Goal: Task Accomplishment & Management: Use online tool/utility

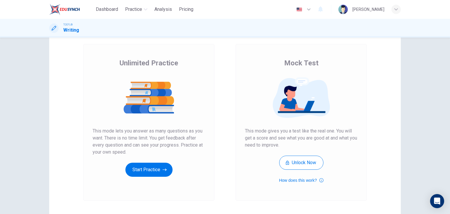
scroll to position [59, 0]
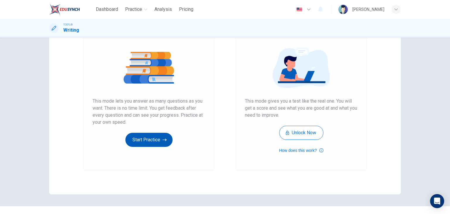
click at [148, 143] on button "Start Practice" at bounding box center [148, 140] width 47 height 14
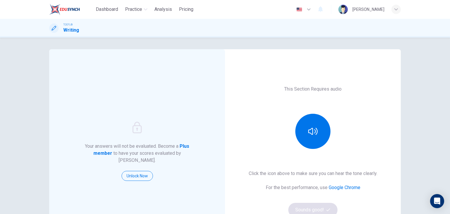
scroll to position [0, 0]
click at [317, 134] on button "button" at bounding box center [312, 131] width 35 height 35
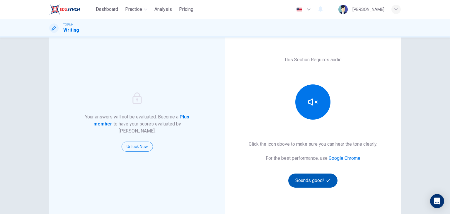
click at [310, 180] on button "Sounds good!" at bounding box center [312, 180] width 49 height 14
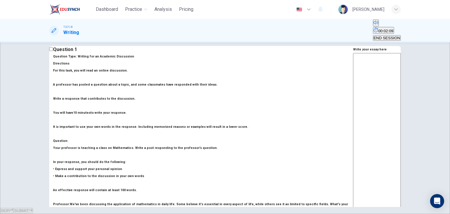
scroll to position [0, 0]
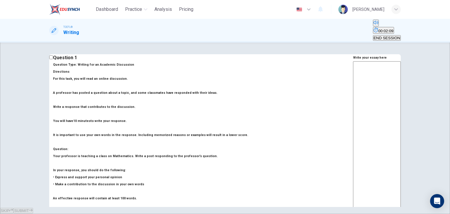
click at [353, 95] on textarea at bounding box center [377, 159] width 48 height 196
click at [382, 80] on textarea "I wholeheartly agree about using application for Mathematics in diary life" at bounding box center [377, 159] width 48 height 196
click at [353, 94] on textarea "I wholeheartly agree about using application for Mathematics in daily life" at bounding box center [377, 159] width 48 height 196
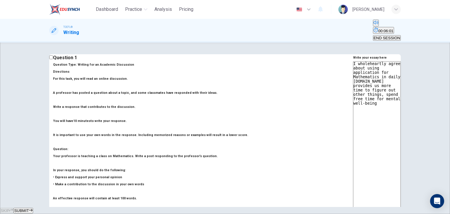
click at [353, 85] on textarea "I wholeheartly agree about using application for Mathematics in daily [DOMAIN_N…" at bounding box center [377, 159] width 48 height 196
click at [381, 86] on textarea "I wholeheartly agree about using application for Mathematics in daily [DOMAIN_N…" at bounding box center [377, 159] width 48 height 196
click at [353, 88] on textarea "I wholeheartly agree about using application for Mathematics in daily [DOMAIN_N…" at bounding box center [377, 159] width 48 height 196
click at [353, 91] on textarea "I wholeheartly agree about using application for Mathematics in daily [DOMAIN_N…" at bounding box center [377, 159] width 48 height 196
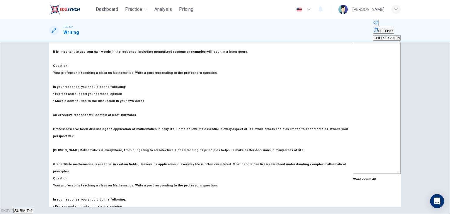
scroll to position [108, 0]
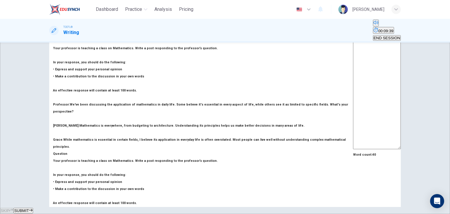
type textarea "I wholeheartly agree about using application for Mathematics in daily [DOMAIN_N…"
drag, startPoint x: 81, startPoint y: 93, endPoint x: 128, endPoint y: 101, distance: 47.6
